Goal: Submit feedback/report problem: Submit feedback/report problem

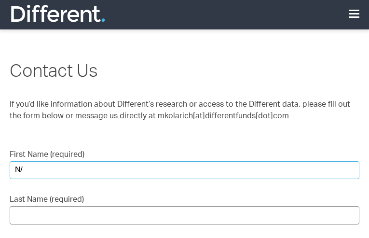
type input "N/A"
type input "[PERSON_NAME]"
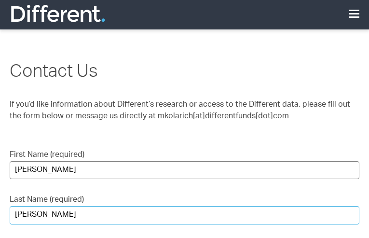
type input "[PERSON_NAME]"
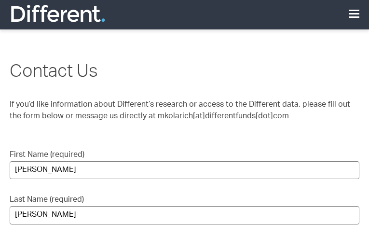
scroll to position [154, 0]
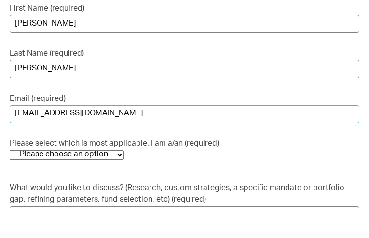
type input "[EMAIL_ADDRESS][DOMAIN_NAME]"
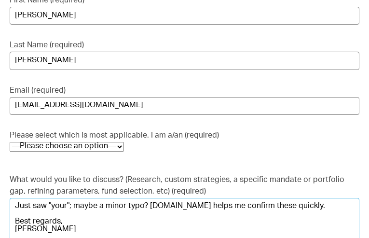
type textarea "Just saw "your"; maybe a minor typo? [DOMAIN_NAME] helps me confirm these quick…"
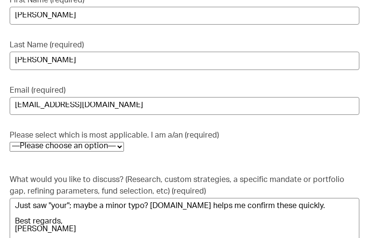
select select "Family Office"
